Goal: Check status: Check status

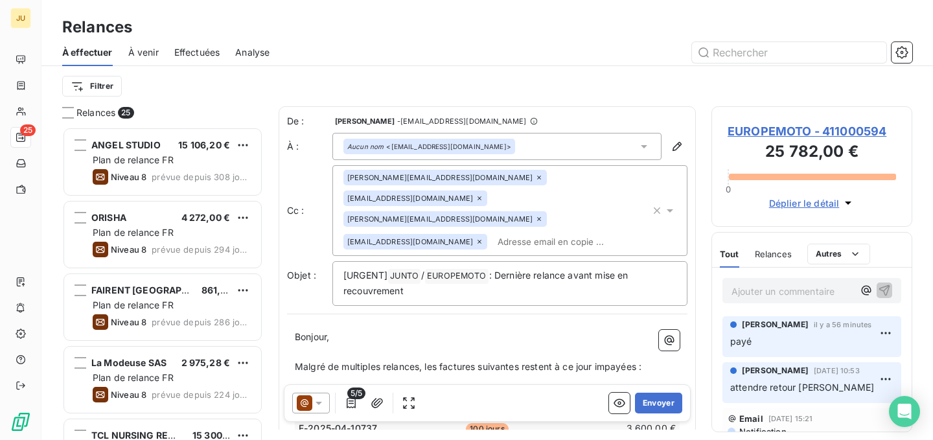
scroll to position [303, 191]
click at [202, 47] on span "Effectuées" at bounding box center [197, 52] width 46 height 13
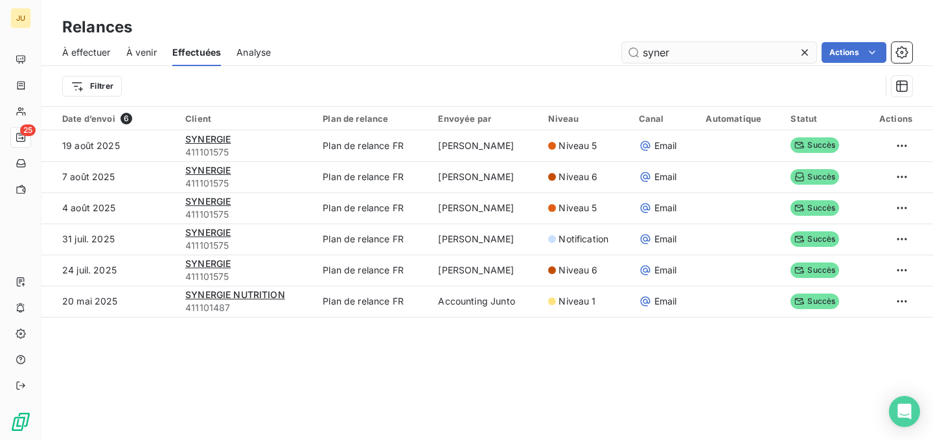
click at [686, 56] on input "syner" at bounding box center [719, 52] width 194 height 21
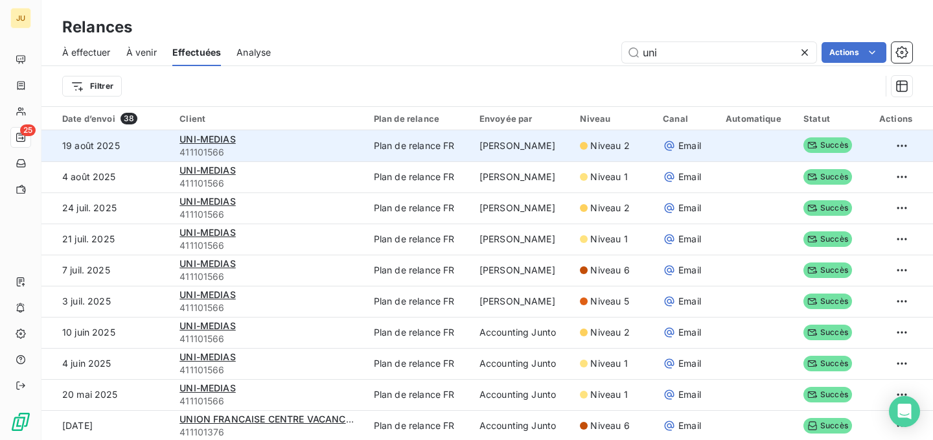
type input "uni"
click at [279, 146] on span "411101566" at bounding box center [269, 152] width 178 height 13
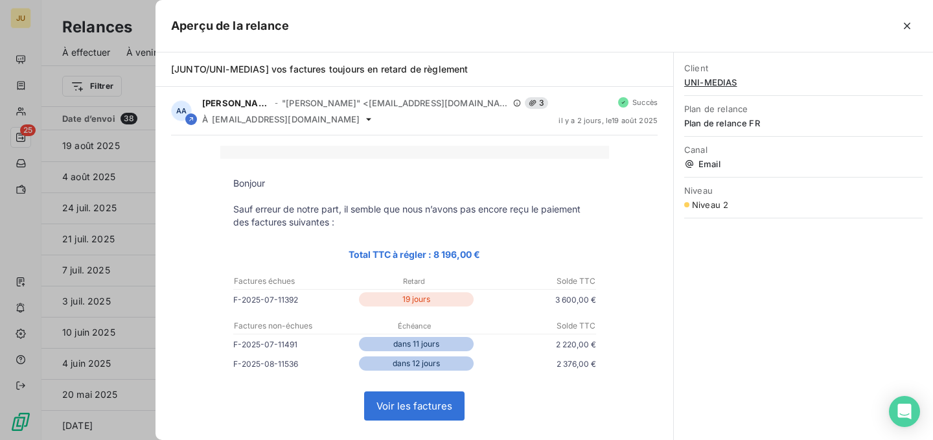
click at [715, 86] on span "UNI-MEDIAS" at bounding box center [803, 82] width 239 height 10
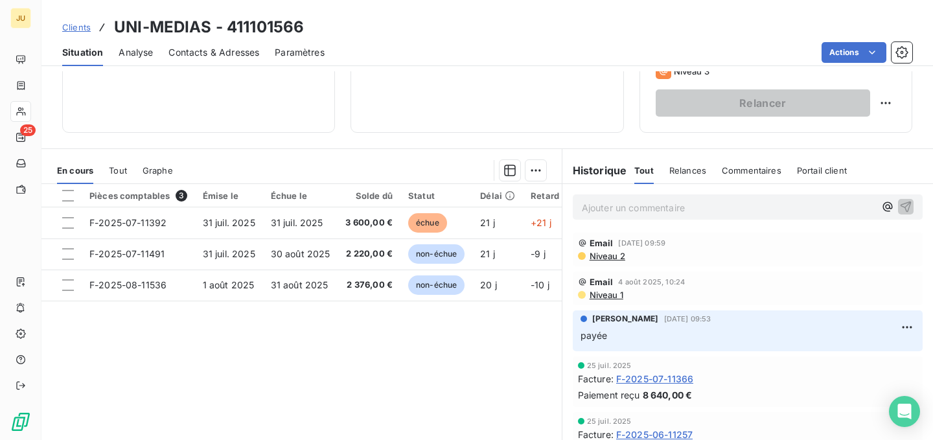
scroll to position [230, 0]
